Goal: Task Accomplishment & Management: Complete application form

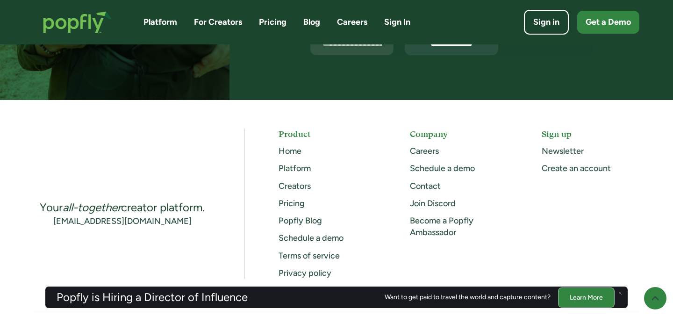
scroll to position [2428, 0]
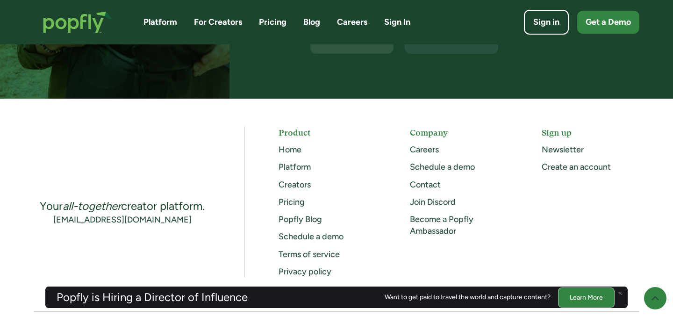
click at [301, 185] on link "Creators" at bounding box center [295, 185] width 32 height 10
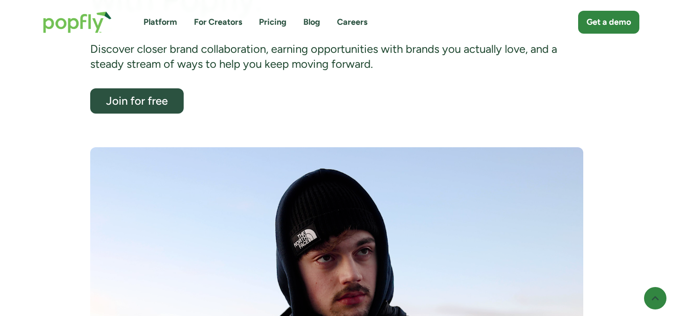
scroll to position [185, 0]
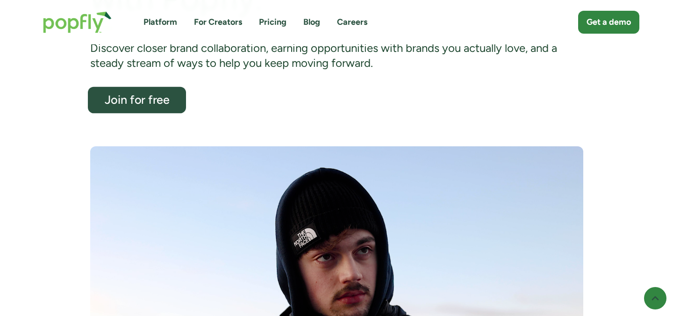
click at [138, 101] on div "Join for free" at bounding box center [136, 100] width 80 height 12
